Goal: Find specific page/section: Find specific page/section

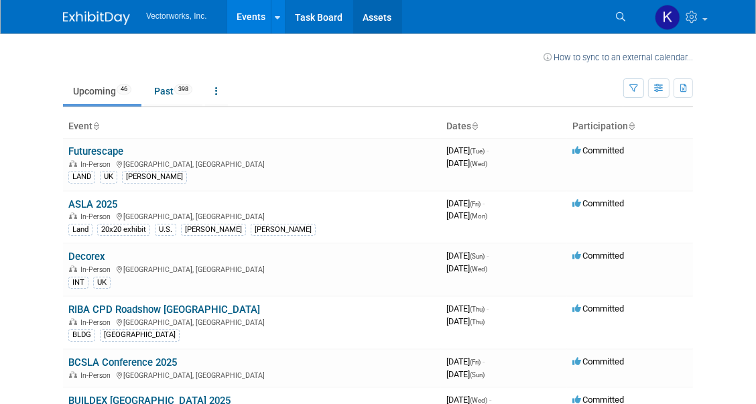
click at [394, 16] on link "Assets" at bounding box center [377, 17] width 49 height 34
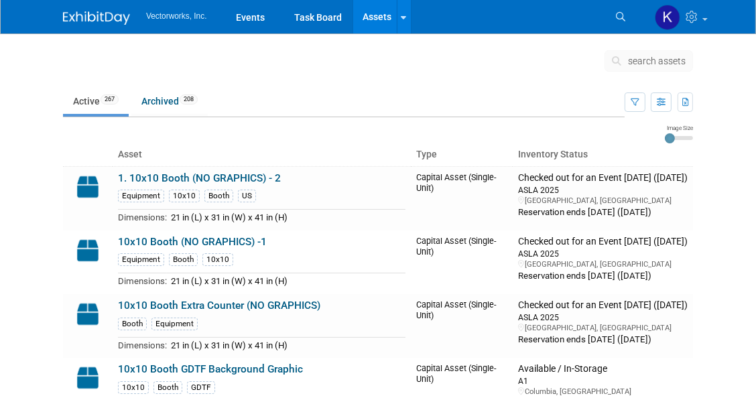
click at [437, 70] on td at bounding box center [348, 64] width 514 height 34
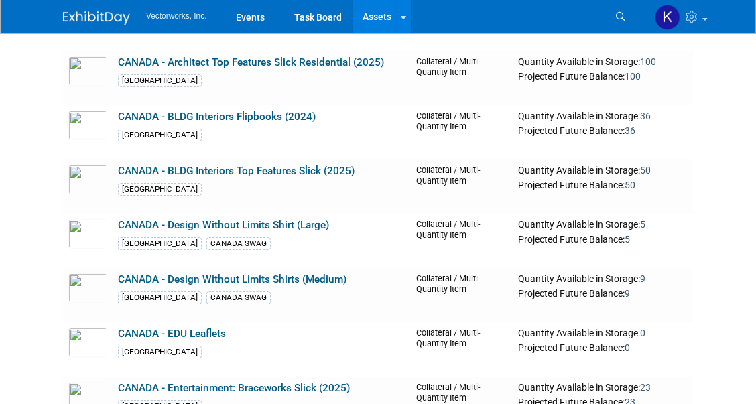
scroll to position [4154, 0]
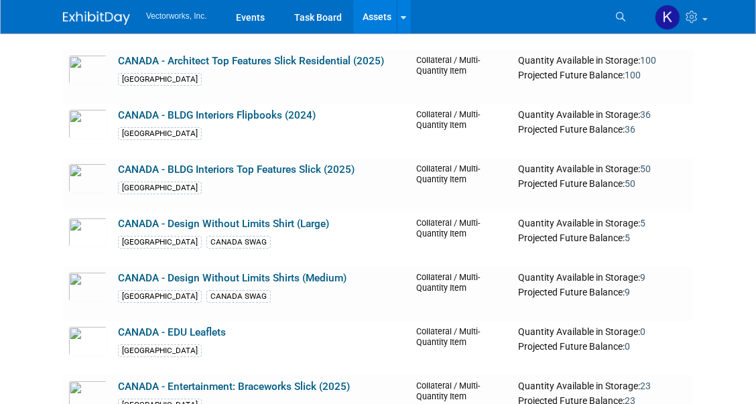
click at [84, 272] on img at bounding box center [87, 287] width 39 height 30
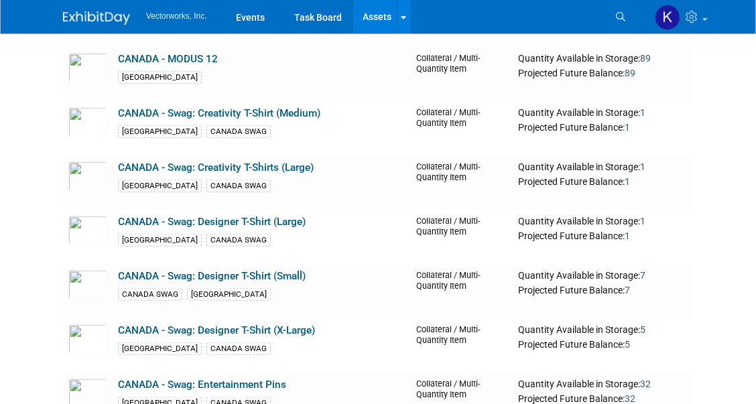
scroll to position [5617, 0]
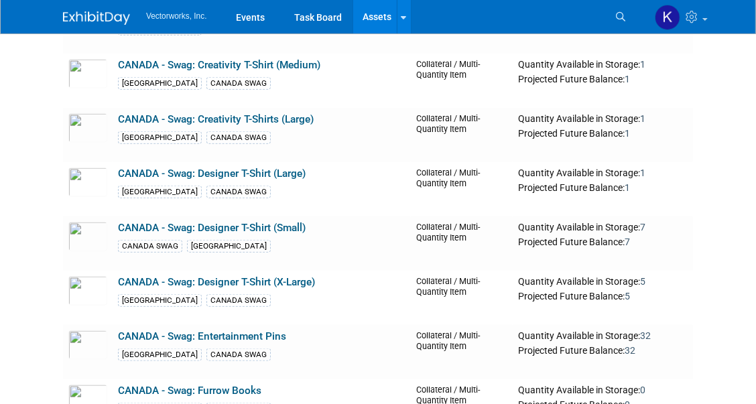
click at [256, 113] on link "CANADA - Swag: Creativity T-Shirts (Large)" at bounding box center [216, 119] width 196 height 12
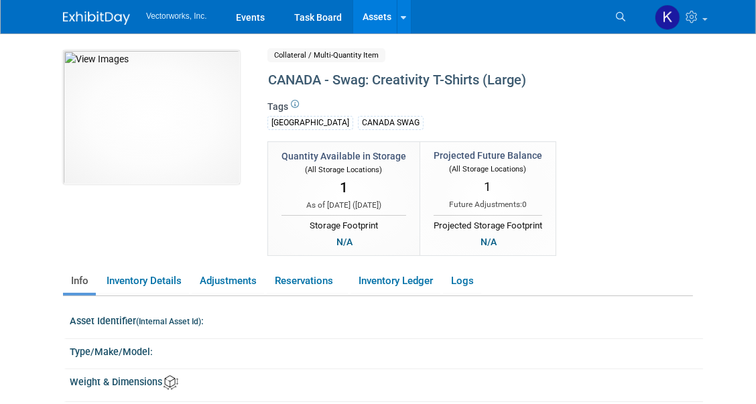
click at [620, 16] on icon at bounding box center [620, 16] width 9 height 9
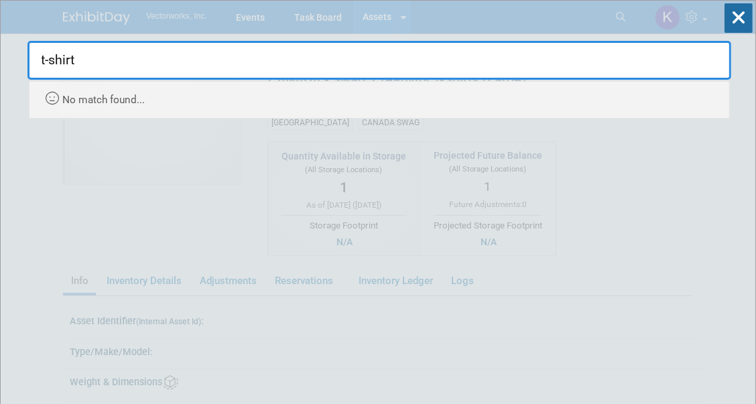
click at [107, 61] on input "t-shirt" at bounding box center [379, 60] width 704 height 39
type input "t-shirts"
